Goal: Task Accomplishment & Management: Manage account settings

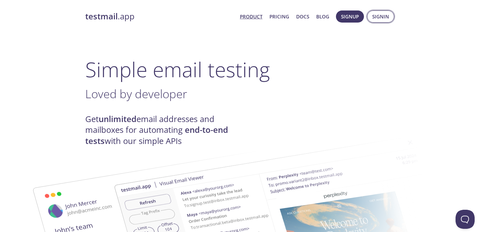
click at [373, 17] on span "Signin" at bounding box center [381, 16] width 17 height 8
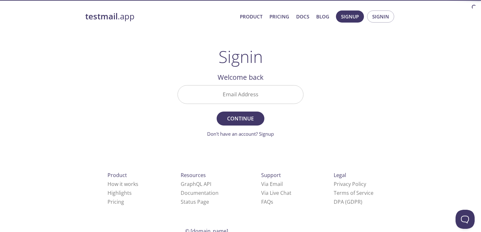
click at [255, 104] on input "Email Address" at bounding box center [240, 95] width 125 height 18
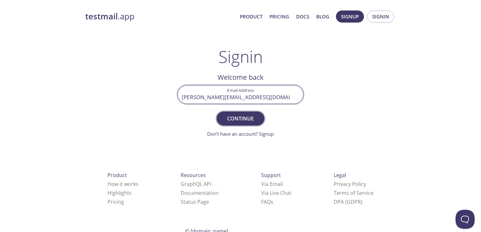
click at [244, 123] on span "Continue" at bounding box center [241, 118] width 34 height 9
click at [243, 104] on input "[PERSON_NAME][EMAIL_ADDRESS][DOMAIN_NAME]" at bounding box center [240, 95] width 125 height 18
type input "[PERSON_NAME][EMAIL_ADDRESS][DOMAIN_NAME]"
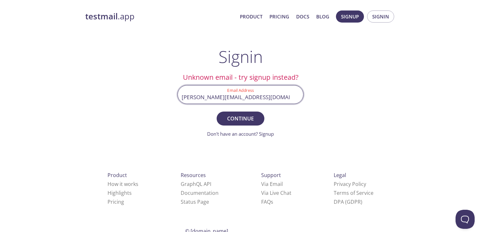
click at [217, 112] on button "Continue" at bounding box center [241, 119] width 48 height 14
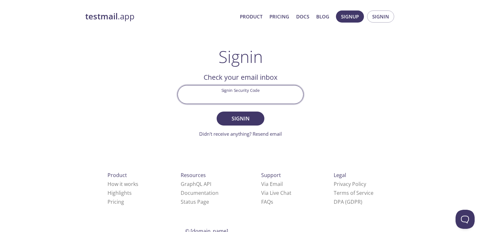
click at [238, 104] on input "Signin Security Code" at bounding box center [240, 95] width 125 height 18
paste input "CLGTM6X"
type input "CLGTM6X"
click at [241, 123] on span "Signin" at bounding box center [241, 118] width 34 height 9
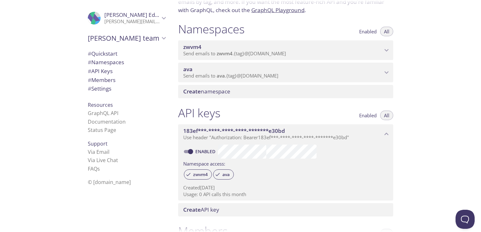
scroll to position [60, 0]
click at [233, 56] on span "zwvm4" at bounding box center [225, 52] width 16 height 6
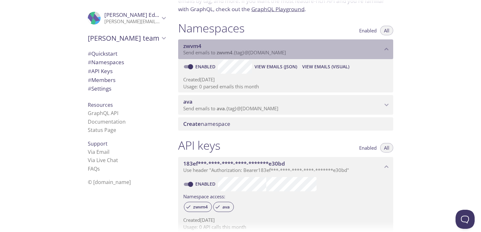
click at [202, 50] on span "zwvm4" at bounding box center [192, 45] width 18 height 7
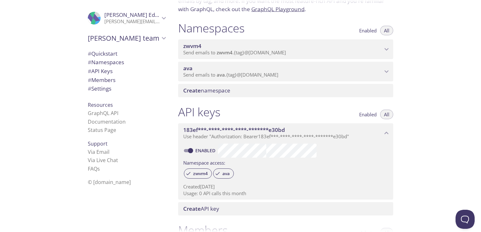
scroll to position [0, 0]
click at [148, 25] on p "[PERSON_NAME][EMAIL_ADDRESS][DOMAIN_NAME]" at bounding box center [131, 21] width 55 height 6
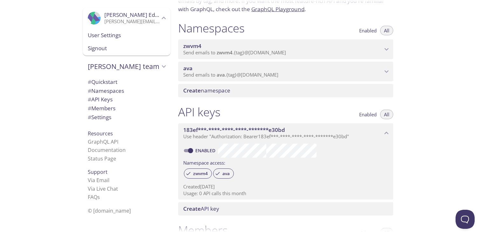
click at [147, 71] on span "[PERSON_NAME] team" at bounding box center [124, 66] width 72 height 9
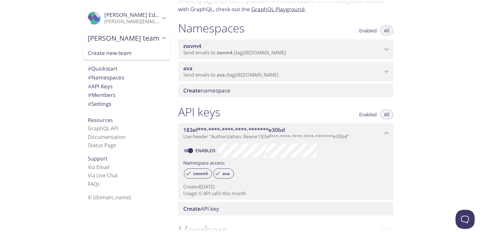
scroll to position [46, 0]
click at [111, 100] on span "# Settings" at bounding box center [100, 103] width 24 height 7
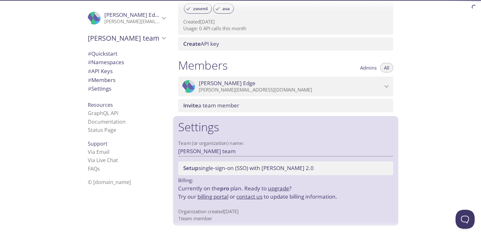
scroll to position [405, 0]
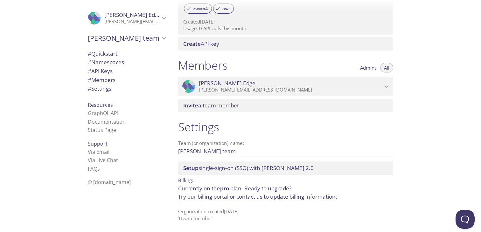
click at [255, 165] on span "Setup single-sign-on (SSO) with [PERSON_NAME] 2.0" at bounding box center [248, 168] width 131 height 7
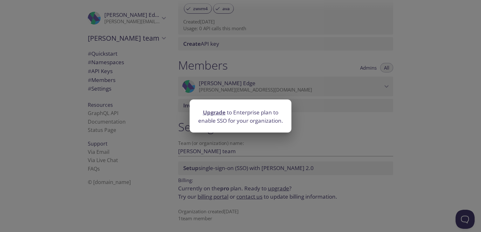
click at [243, 149] on div "Upgrade to Enterprise plan to enable SSO for your organization." at bounding box center [240, 116] width 481 height 232
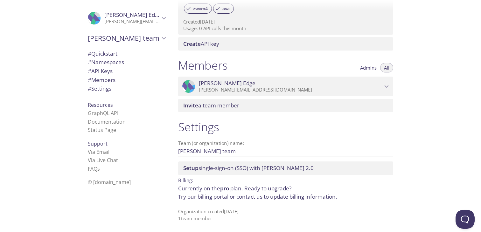
click at [229, 193] on link "billing portal" at bounding box center [213, 196] width 31 height 7
